Goal: Find specific page/section: Find specific page/section

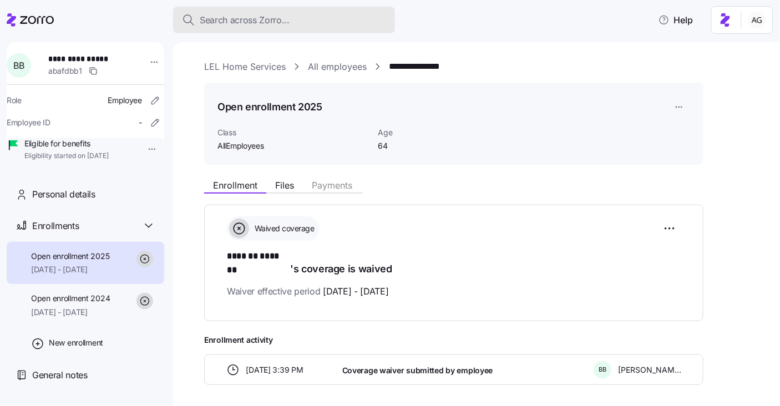
click at [322, 14] on div "Search across Zorro..." at bounding box center [284, 20] width 204 height 14
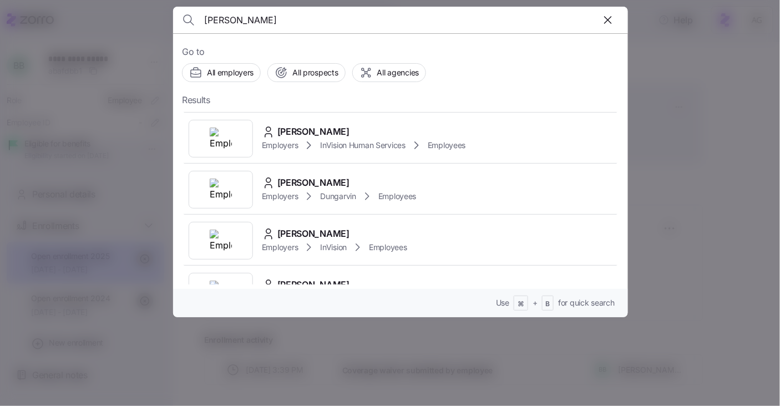
scroll to position [231, 0]
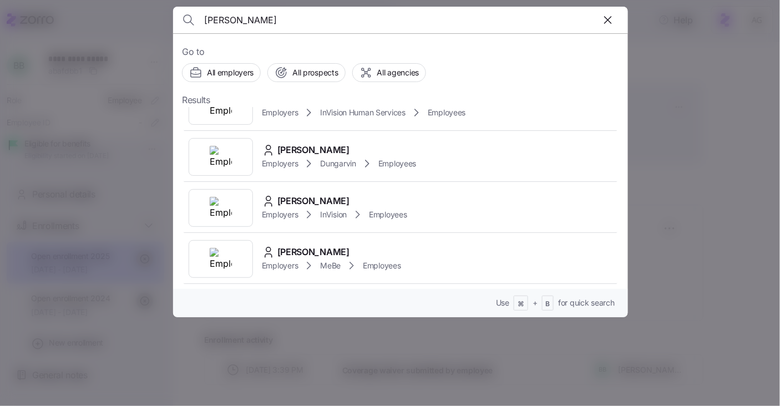
click at [239, 19] on input "[PERSON_NAME]" at bounding box center [346, 20] width 284 height 27
type input "n"
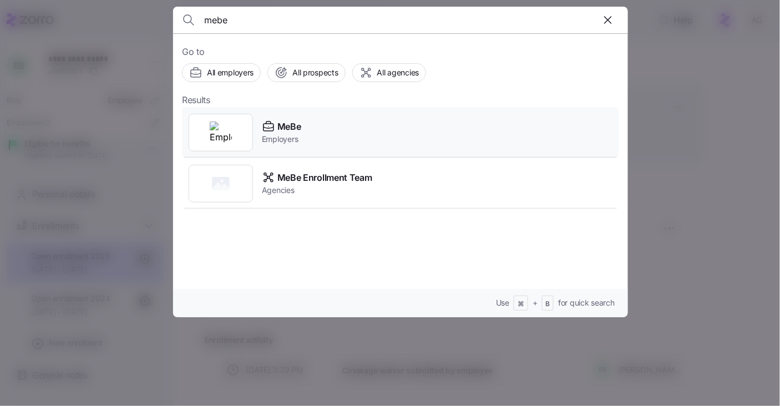
type input "mebe"
click at [290, 127] on span "MeBe" at bounding box center [290, 127] width 24 height 14
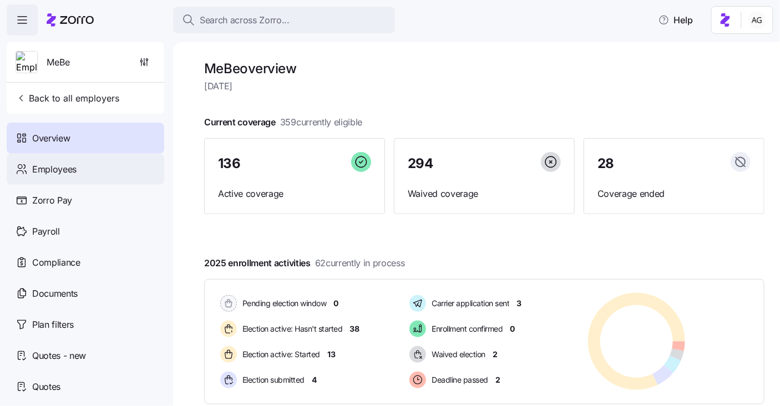
click at [95, 168] on div "Employees" at bounding box center [86, 169] width 158 height 31
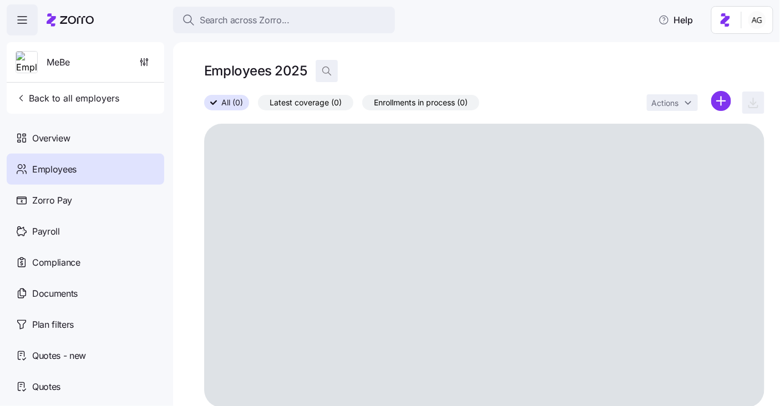
click at [324, 69] on icon "button" at bounding box center [326, 71] width 11 height 11
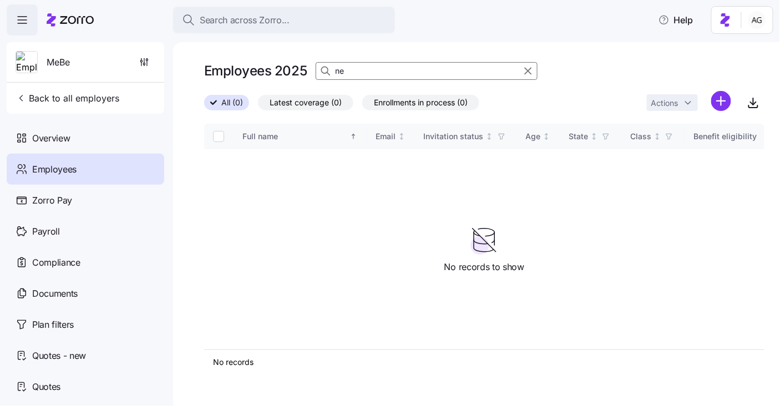
type input "n"
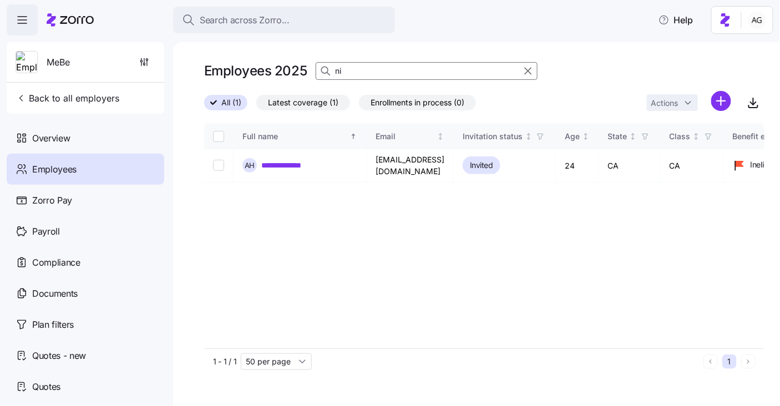
type input "n"
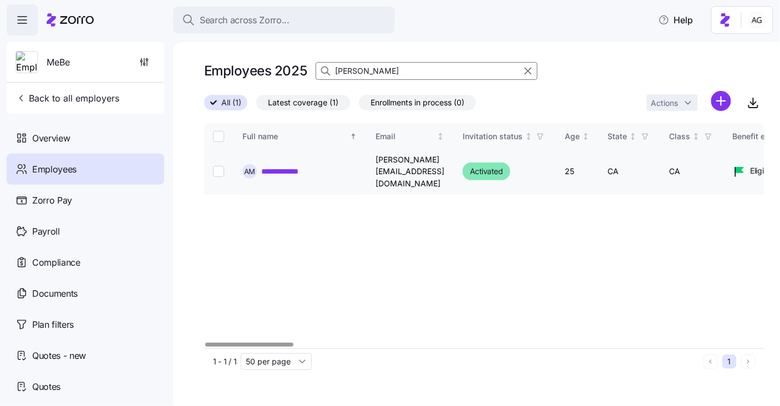
type input "[PERSON_NAME]"
click at [299, 168] on link "**********" at bounding box center [288, 171] width 54 height 11
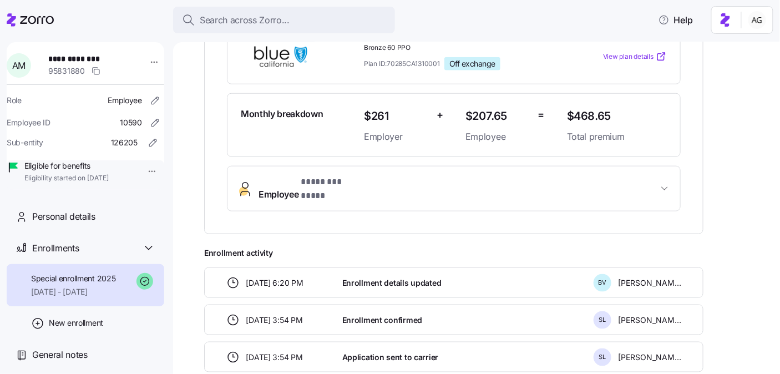
scroll to position [269, 0]
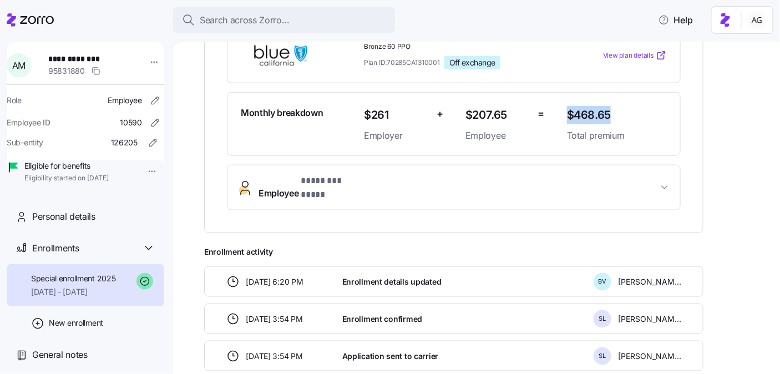
drag, startPoint x: 613, startPoint y: 110, endPoint x: 569, endPoint y: 111, distance: 43.9
click at [569, 111] on span "$468.65" at bounding box center [617, 115] width 100 height 18
click at [578, 110] on span "$468.65" at bounding box center [617, 115] width 100 height 18
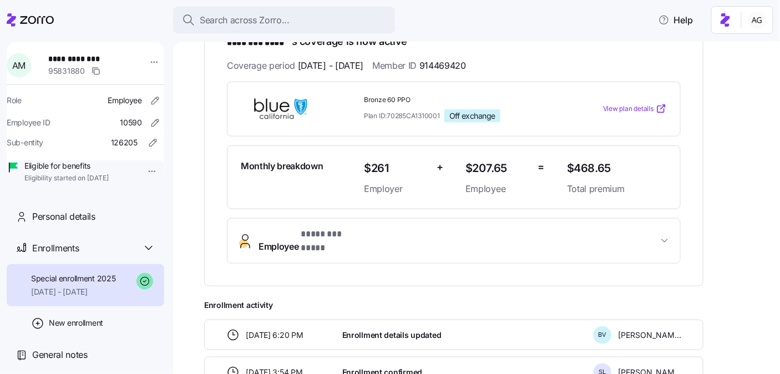
scroll to position [213, 0]
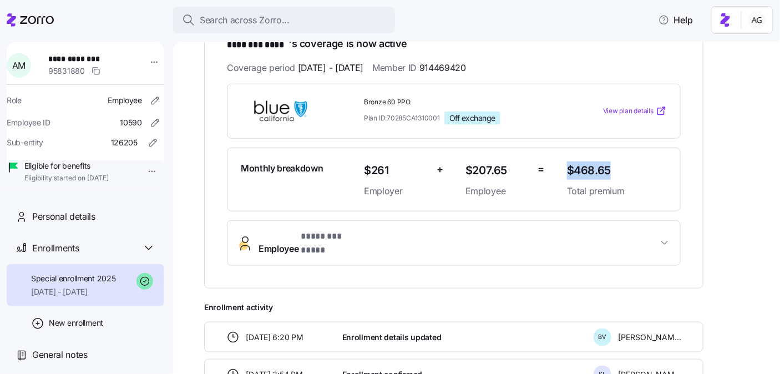
drag, startPoint x: 611, startPoint y: 169, endPoint x: 567, endPoint y: 169, distance: 43.9
click at [567, 169] on span "$468.65" at bounding box center [617, 171] width 100 height 18
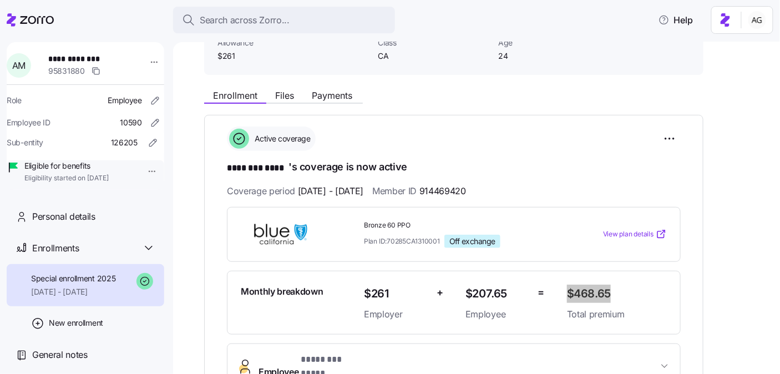
scroll to position [46, 0]
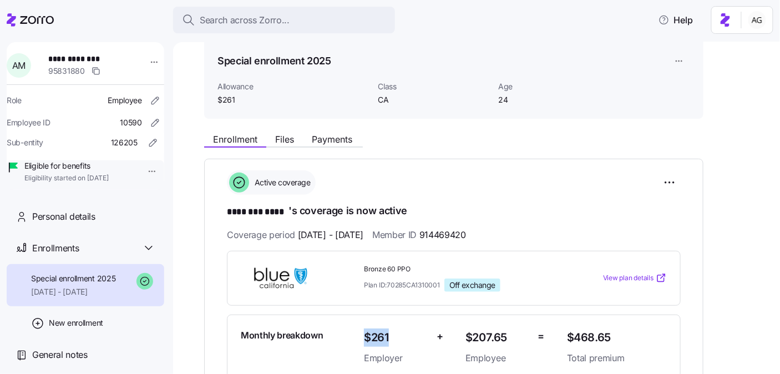
drag, startPoint x: 397, startPoint y: 335, endPoint x: 352, endPoint y: 335, distance: 45.0
click at [352, 335] on div "Monthly breakdown $261 Employer + $207.65 Employee = $468.65 Total premium" at bounding box center [453, 347] width 435 height 46
drag, startPoint x: 516, startPoint y: 334, endPoint x: 475, endPoint y: 335, distance: 41.1
click at [475, 335] on span "$207.65" at bounding box center [498, 338] width 64 height 18
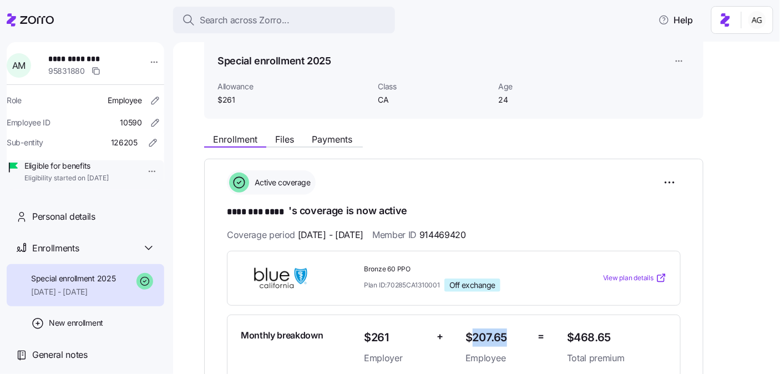
drag, startPoint x: 510, startPoint y: 335, endPoint x: 469, endPoint y: 336, distance: 40.6
click at [469, 336] on span "$207.65" at bounding box center [498, 338] width 64 height 18
